Goal: Navigation & Orientation: Find specific page/section

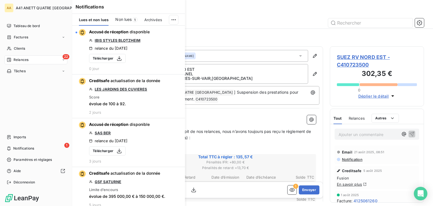
scroll to position [146, 90]
click at [32, 146] on span "Notifications" at bounding box center [23, 148] width 21 height 5
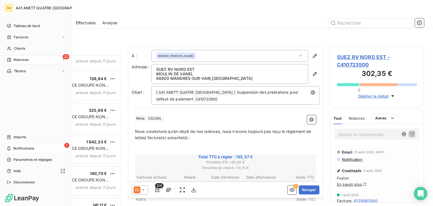
click at [32, 146] on span "Notifications" at bounding box center [23, 148] width 21 height 5
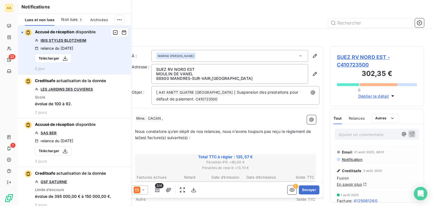
click at [64, 39] on link "IBIS STYLES BLOTZHEIM" at bounding box center [64, 40] width 46 height 5
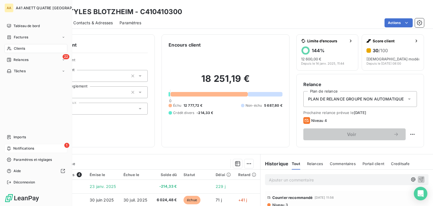
click at [7, 147] on icon at bounding box center [9, 148] width 4 height 5
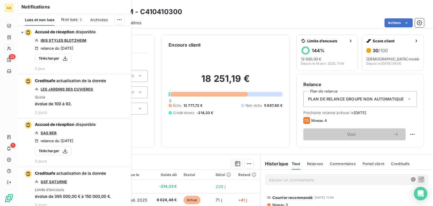
click at [73, 19] on span "Non lues" at bounding box center [69, 20] width 16 height 6
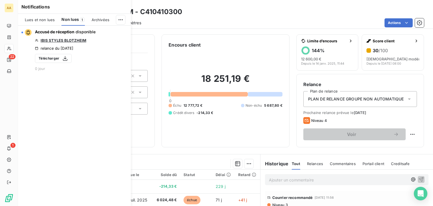
click at [82, 19] on span "1" at bounding box center [82, 19] width 5 height 5
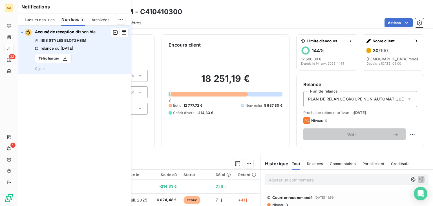
click at [68, 40] on link "IBIS STYLES BLOTZHEIM" at bounding box center [64, 40] width 46 height 5
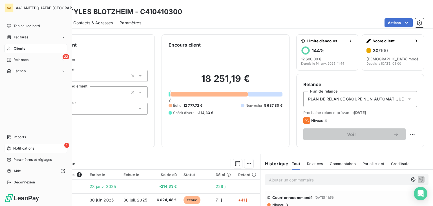
click at [12, 144] on div "1 Notifications" at bounding box center [36, 148] width 63 height 9
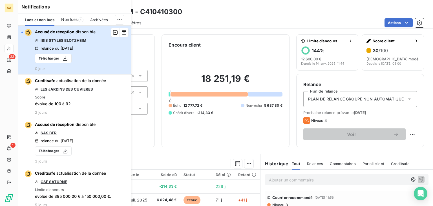
click at [23, 32] on div "button" at bounding box center [22, 33] width 2 height 2
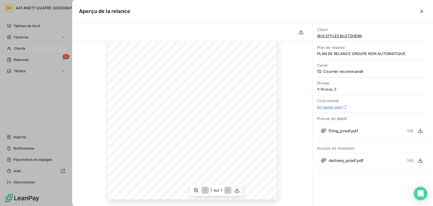
scroll to position [23, 0]
click at [15, 24] on div at bounding box center [216, 103] width 433 height 206
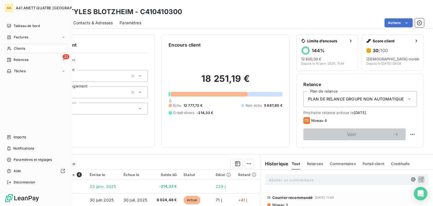
click at [15, 24] on span "Tableau de bord" at bounding box center [27, 25] width 26 height 5
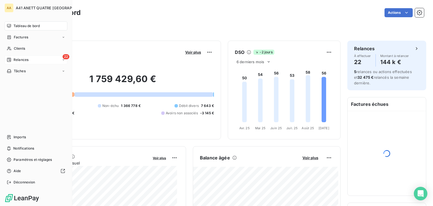
click at [23, 61] on span "Relances" at bounding box center [21, 59] width 15 height 5
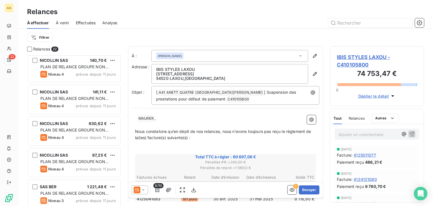
scroll to position [318, 0]
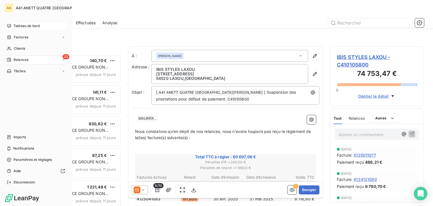
click at [15, 26] on span "Tableau de bord" at bounding box center [27, 25] width 26 height 5
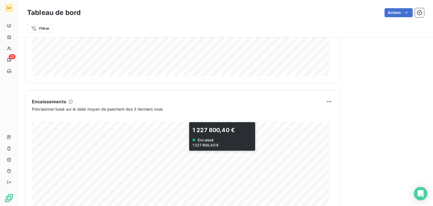
scroll to position [315, 0]
